Goal: Task Accomplishment & Management: Use online tool/utility

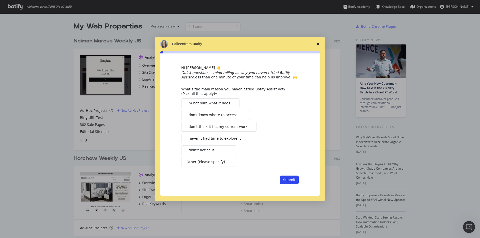
scroll to position [235, 473]
click at [241, 138] on span "Intercom messenger" at bounding box center [243, 139] width 4 height 4
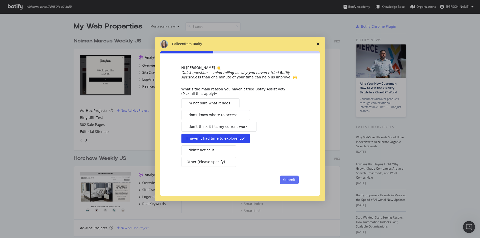
click at [295, 182] on button "Submit" at bounding box center [289, 180] width 19 height 9
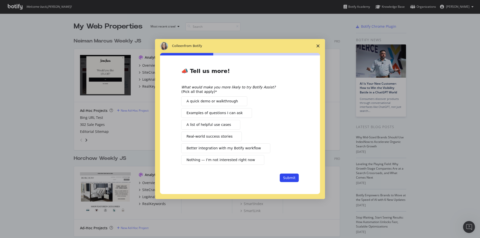
click at [317, 46] on icon "Close survey" at bounding box center [318, 46] width 3 height 3
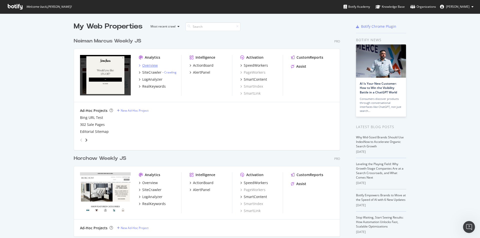
click at [146, 65] on div "Overview" at bounding box center [150, 65] width 16 height 5
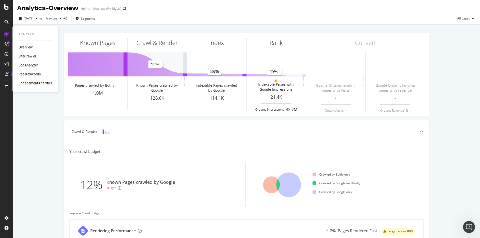
click at [32, 56] on div "SiteCrawler" at bounding box center [28, 56] width 18 height 5
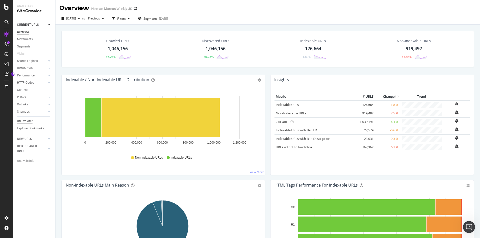
click at [28, 121] on div "Url Explorer" at bounding box center [25, 121] width 16 height 5
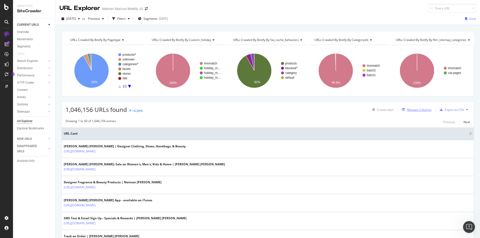
click at [423, 110] on div "Manage Columns" at bounding box center [419, 110] width 25 height 4
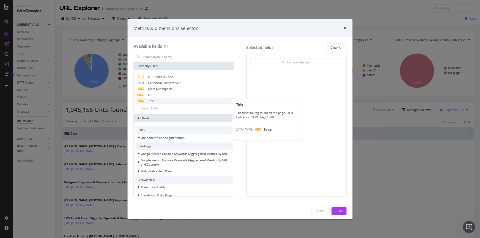
click at [177, 102] on div "Title" at bounding box center [184, 101] width 98 height 6
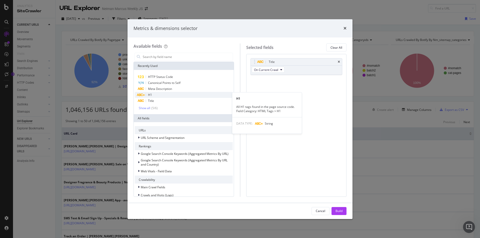
click at [178, 97] on div "H1" at bounding box center [184, 95] width 98 height 6
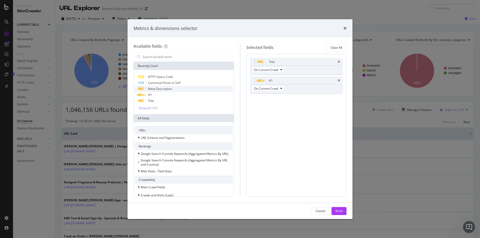
click at [179, 91] on div "Meta Description" at bounding box center [184, 89] width 98 height 6
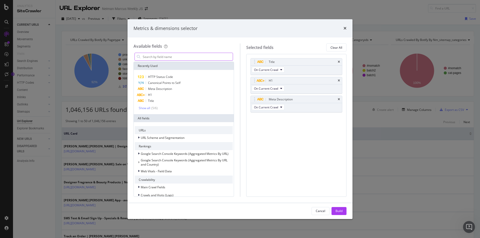
click at [170, 56] on input "modal" at bounding box center [187, 57] width 91 height 8
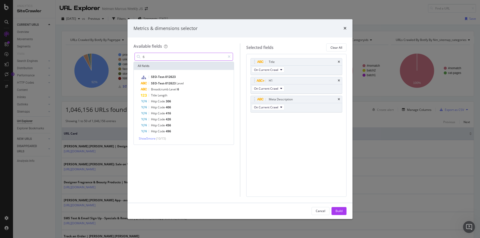
type input "6"
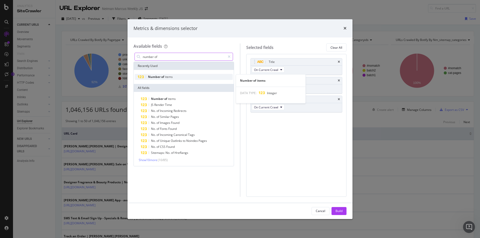
type input "number of"
click at [174, 77] on div "Number of items" at bounding box center [184, 77] width 98 height 6
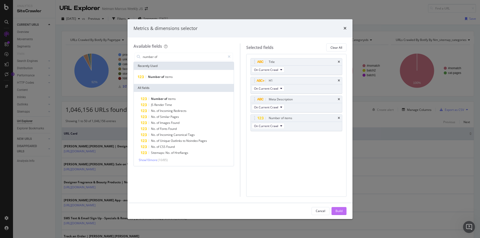
click at [339, 212] on div "Build" at bounding box center [339, 211] width 7 height 4
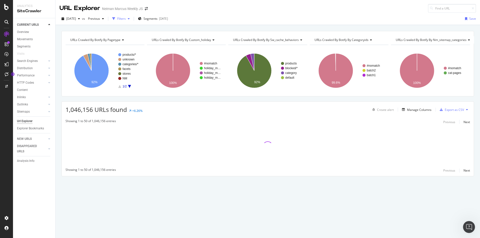
click at [132, 19] on div "button" at bounding box center [129, 18] width 6 height 3
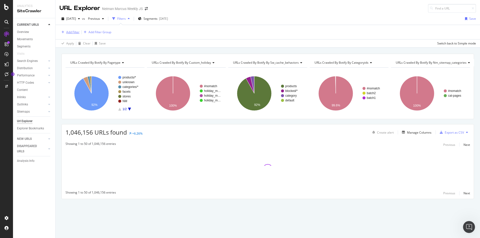
click at [74, 31] on div "Add Filter" at bounding box center [72, 32] width 13 height 4
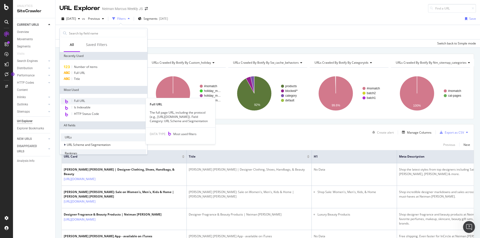
click at [98, 100] on div "Full URL" at bounding box center [104, 101] width 86 height 7
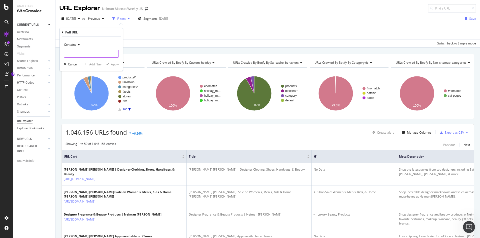
click at [92, 55] on input "text" at bounding box center [91, 54] width 55 height 8
type input "/c/"
click at [113, 66] on div "Apply" at bounding box center [115, 64] width 8 height 4
